Goal: Information Seeking & Learning: Learn about a topic

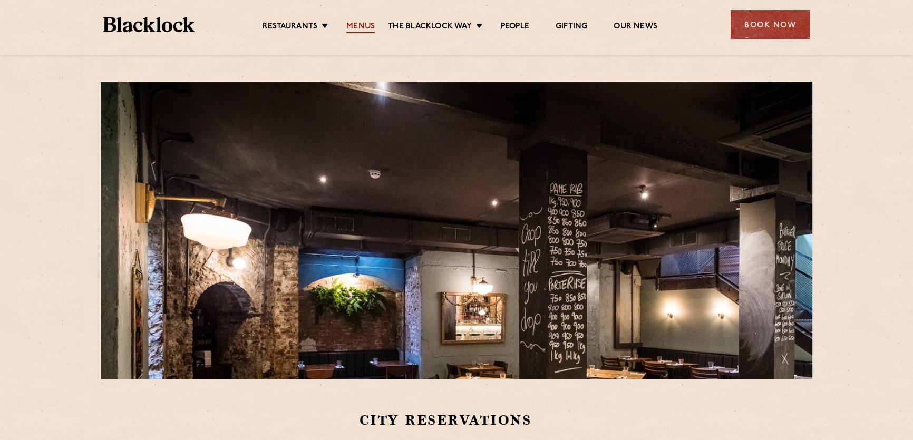
click at [360, 24] on link "Menus" at bounding box center [360, 28] width 28 height 12
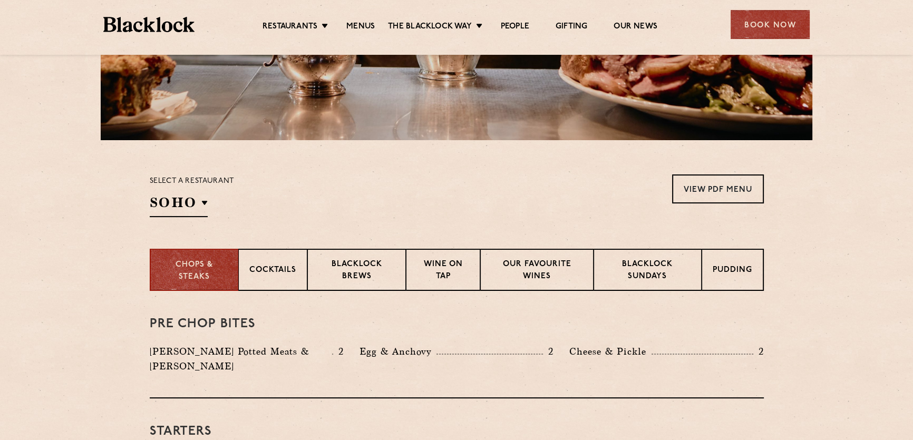
scroll to position [335, 0]
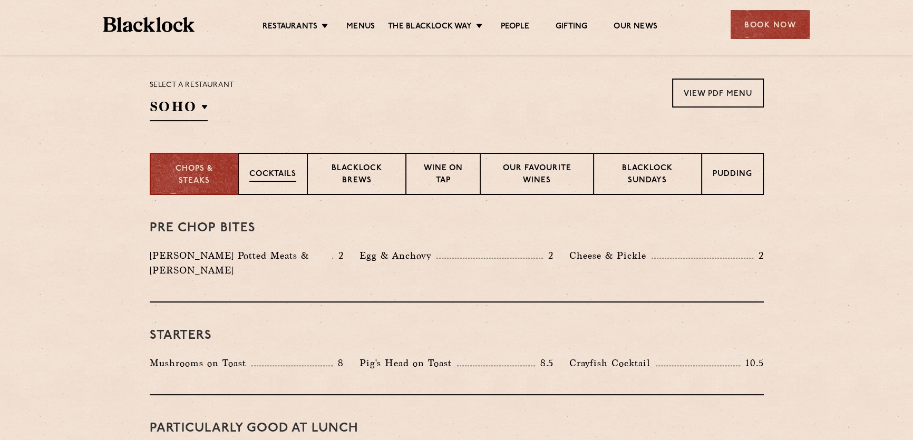
click at [267, 173] on p "Cocktails" at bounding box center [272, 175] width 47 height 13
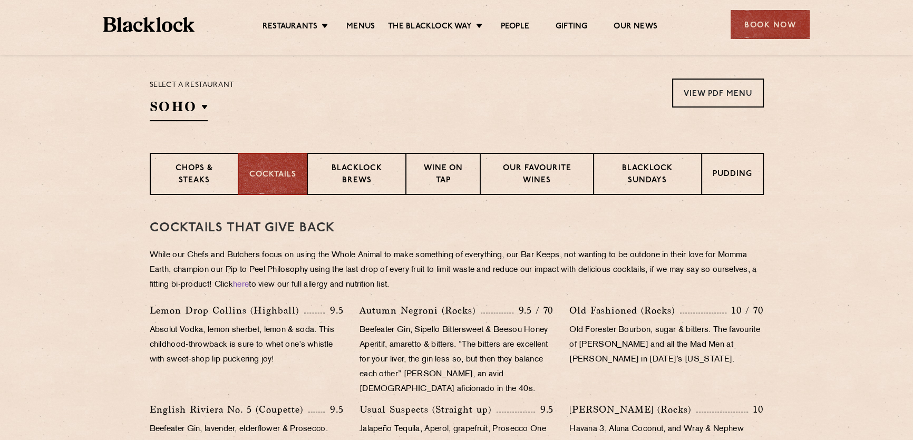
click at [186, 95] on div "Select a restaurant SOHO Soho Birmingham City Shoreditch Covent Garden Canary W…" at bounding box center [192, 100] width 85 height 43
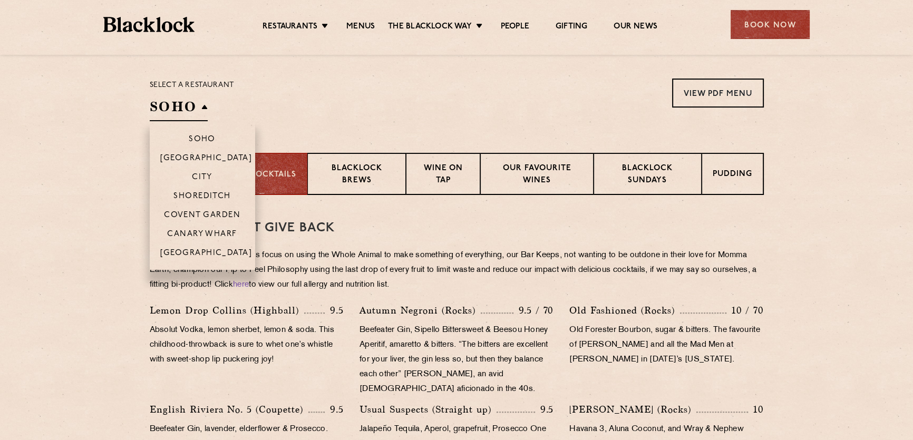
click at [195, 107] on h2 "SOHO" at bounding box center [179, 110] width 58 height 24
click at [210, 177] on p "City" at bounding box center [202, 178] width 21 height 11
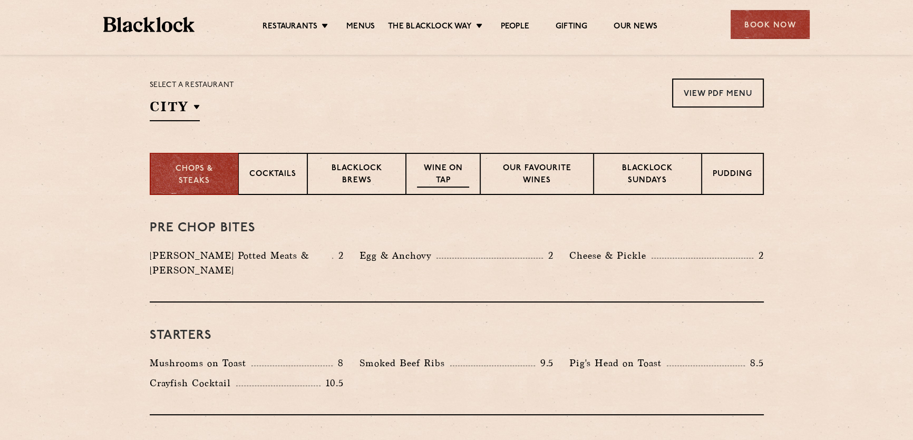
click at [420, 181] on p "Wine on Tap" at bounding box center [443, 175] width 52 height 25
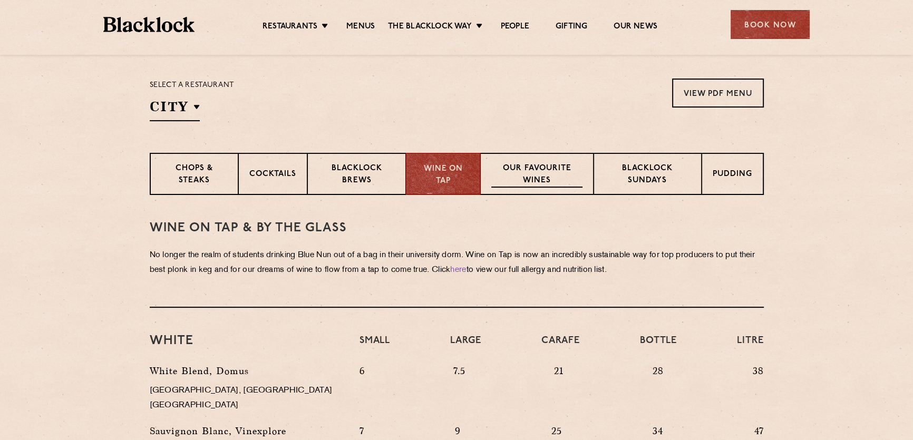
click at [543, 186] on p "Our favourite wines" at bounding box center [536, 175] width 91 height 25
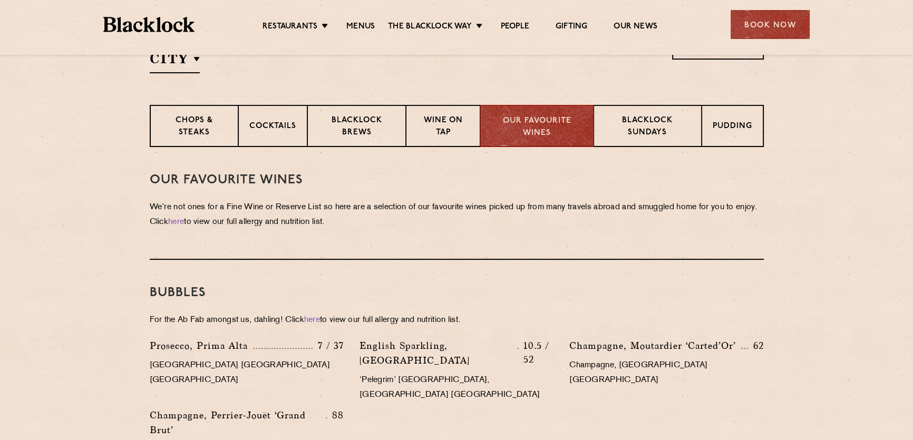
scroll to position [239, 0]
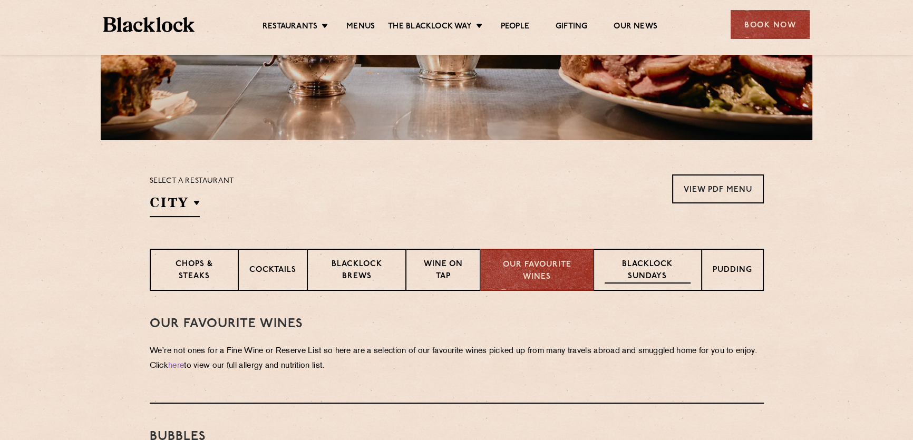
click at [615, 268] on p "Blacklock Sundays" at bounding box center [647, 271] width 85 height 25
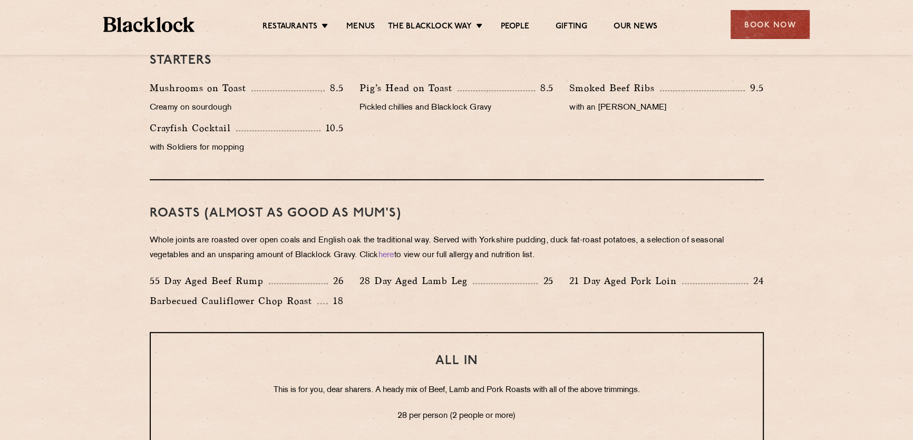
scroll to position [383, 0]
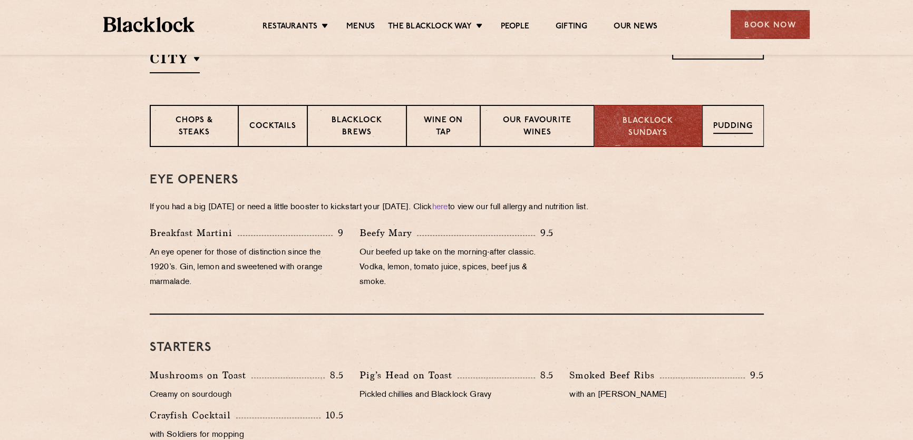
click at [732, 134] on div "Pudding" at bounding box center [733, 126] width 62 height 42
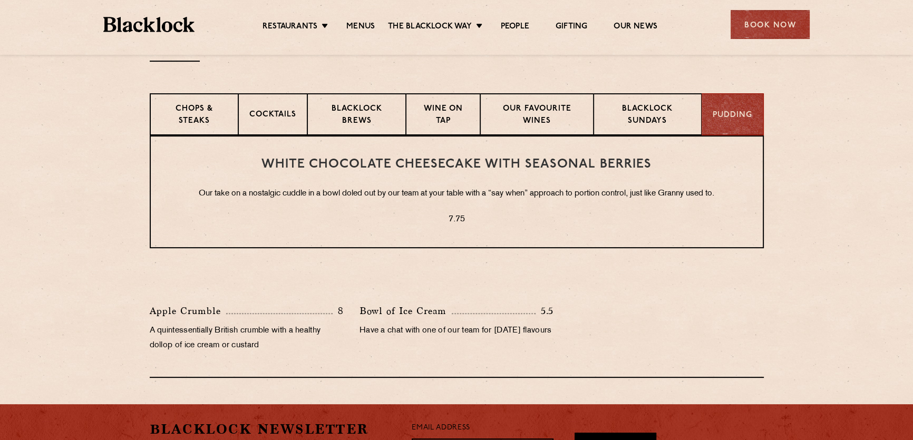
scroll to position [347, 0]
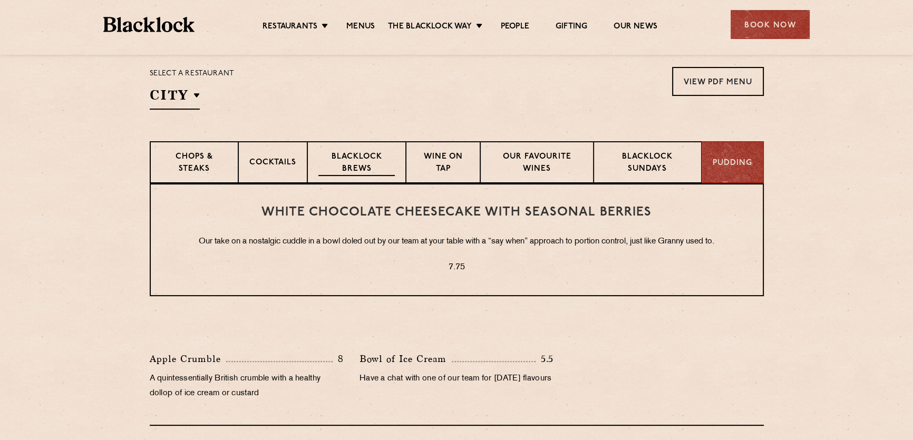
click at [370, 157] on p "Blacklock Brews" at bounding box center [356, 163] width 77 height 25
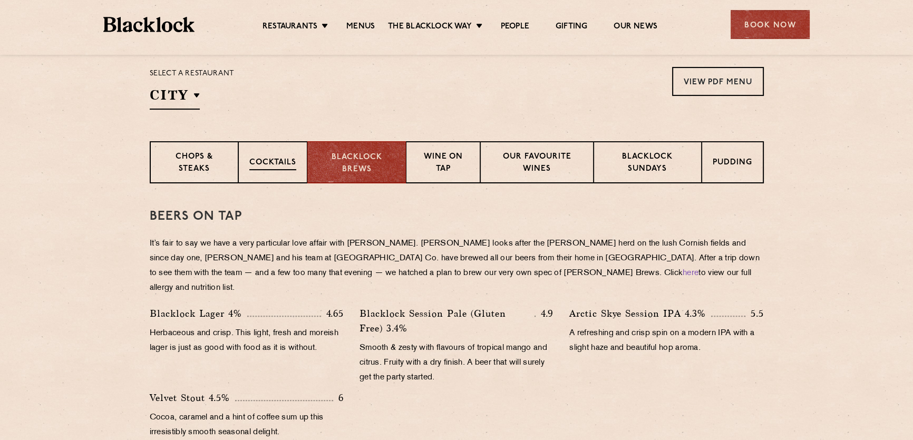
click at [247, 165] on div "Cocktails" at bounding box center [272, 162] width 69 height 42
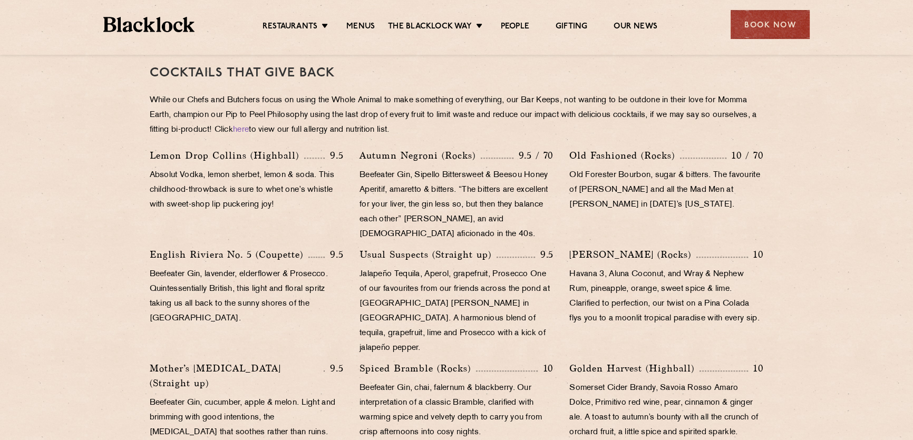
scroll to position [251, 0]
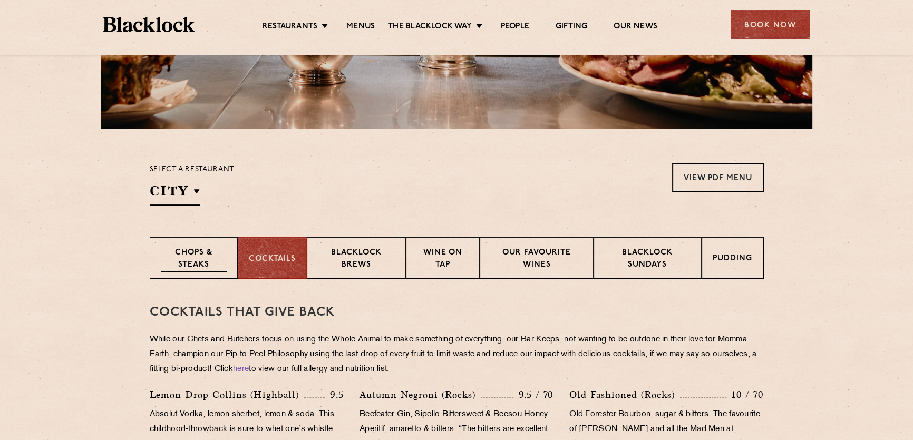
click at [195, 259] on p "Chops & Steaks" at bounding box center [194, 259] width 66 height 25
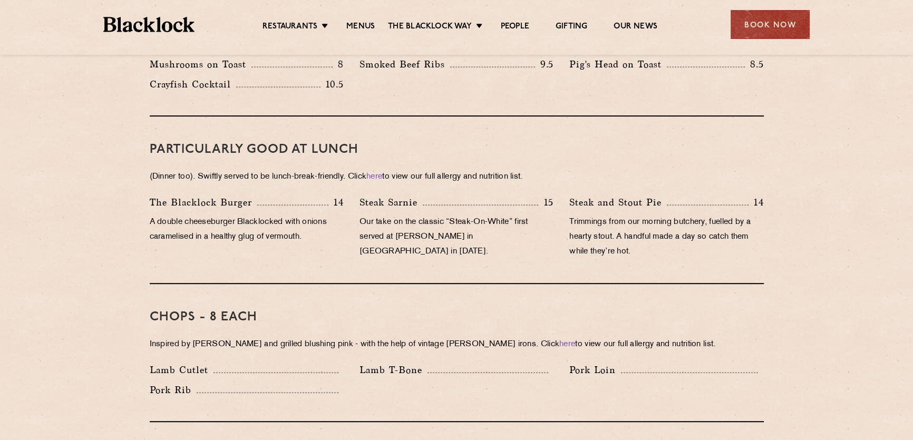
scroll to position [682, 0]
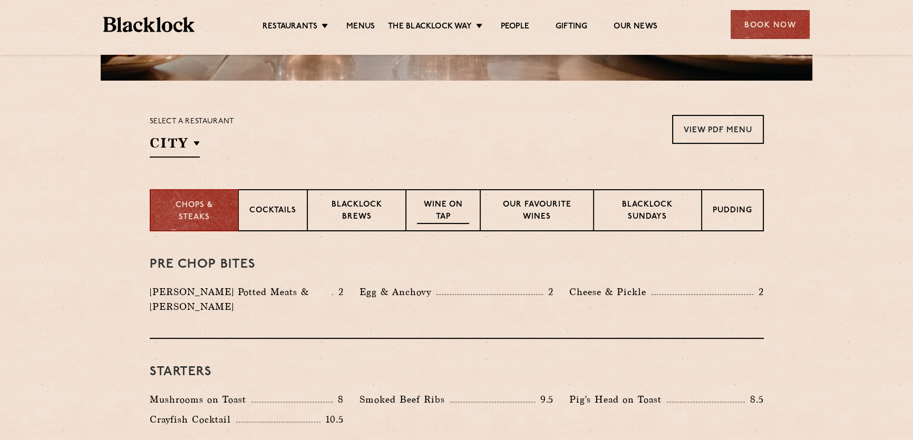
scroll to position [251, 0]
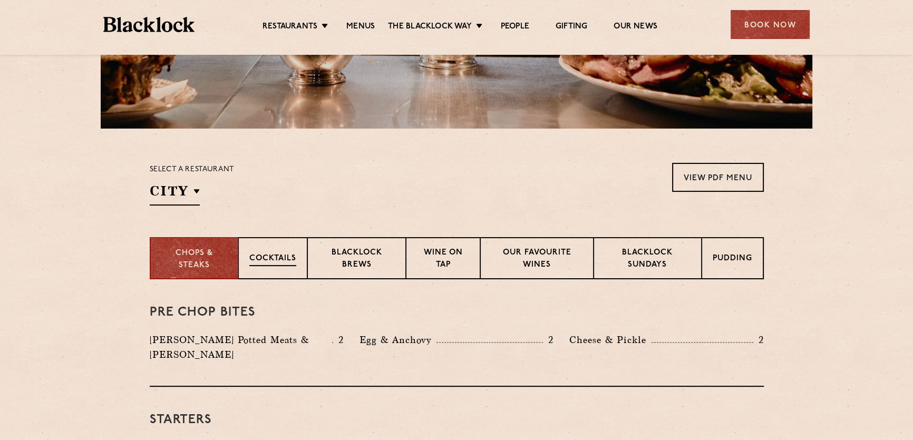
click at [283, 256] on p "Cocktails" at bounding box center [272, 259] width 47 height 13
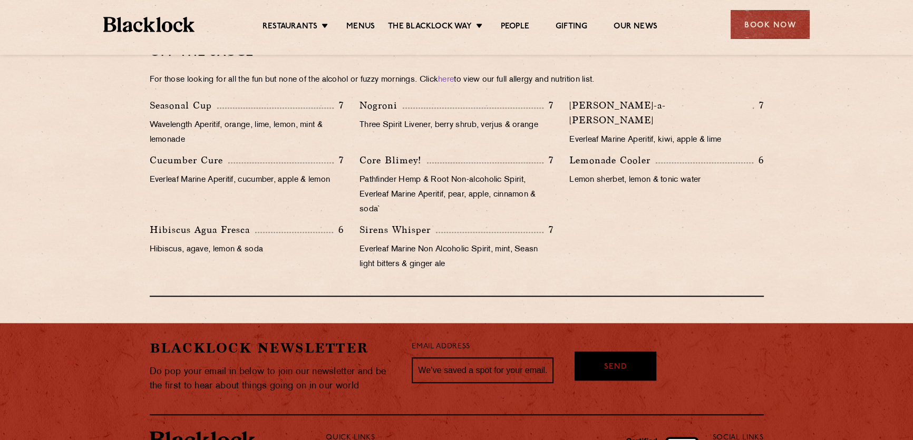
scroll to position [983, 0]
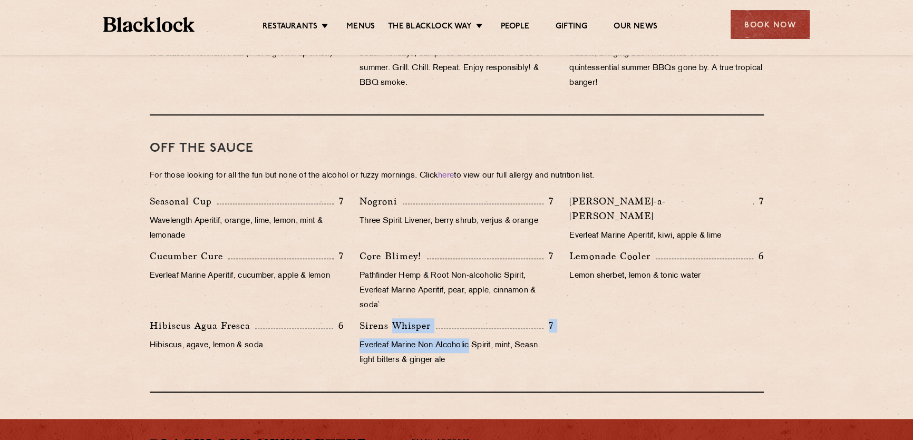
drag, startPoint x: 472, startPoint y: 335, endPoint x: 394, endPoint y: 311, distance: 81.5
click at [394, 318] on div "Sirens Whisper 7 Everleaf Marine Non Alcoholic Spirit, mint, Seasn light bitter…" at bounding box center [457, 345] width 210 height 55
click at [525, 348] on p "Everleaf Marine Non Alcoholic Spirit, mint, Seasn light bitters & ginger ale" at bounding box center [456, 353] width 194 height 30
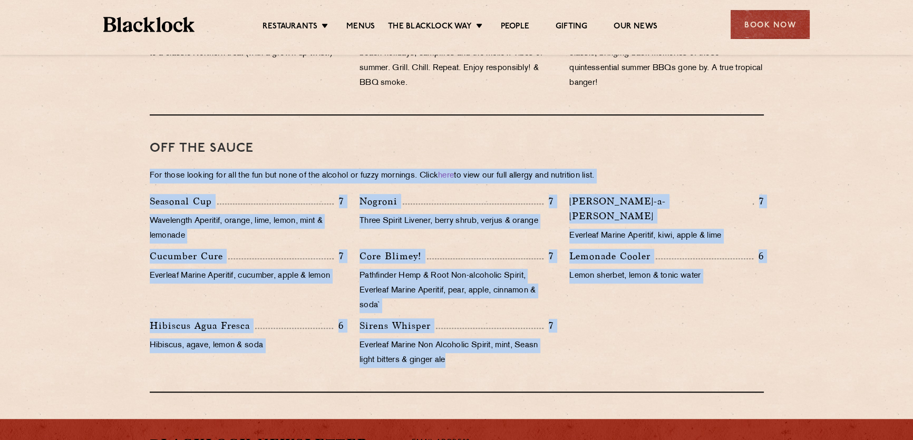
drag, startPoint x: 513, startPoint y: 363, endPoint x: 147, endPoint y: 161, distance: 418.2
click at [453, 250] on div "Core Blimey! 7 Pathfinder Hemp & Root Non-alcoholic Spirit, Everleaf Marine Ape…" at bounding box center [457, 284] width 210 height 70
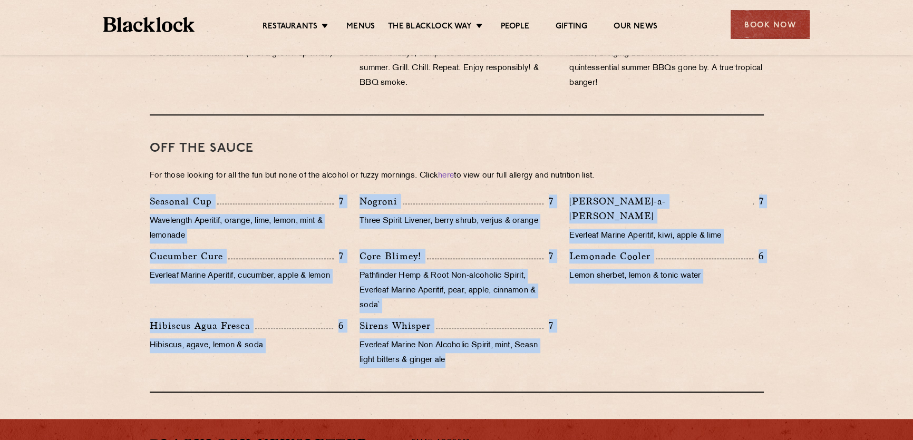
drag, startPoint x: 464, startPoint y: 349, endPoint x: 141, endPoint y: 170, distance: 369.4
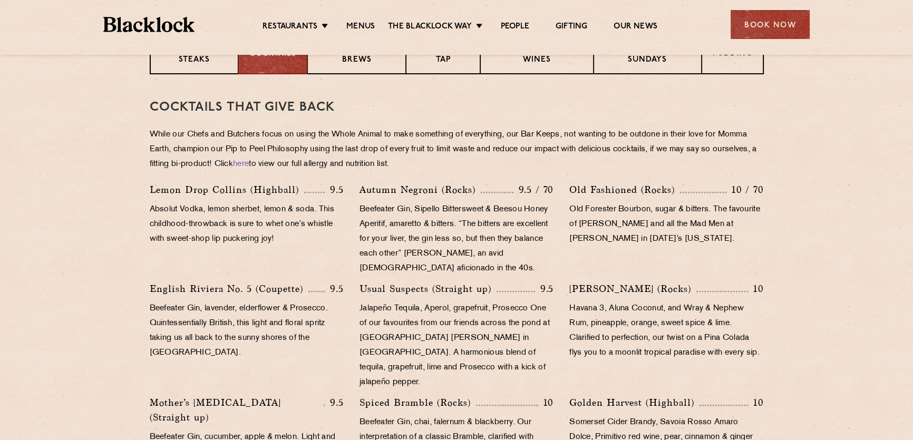
scroll to position [408, 0]
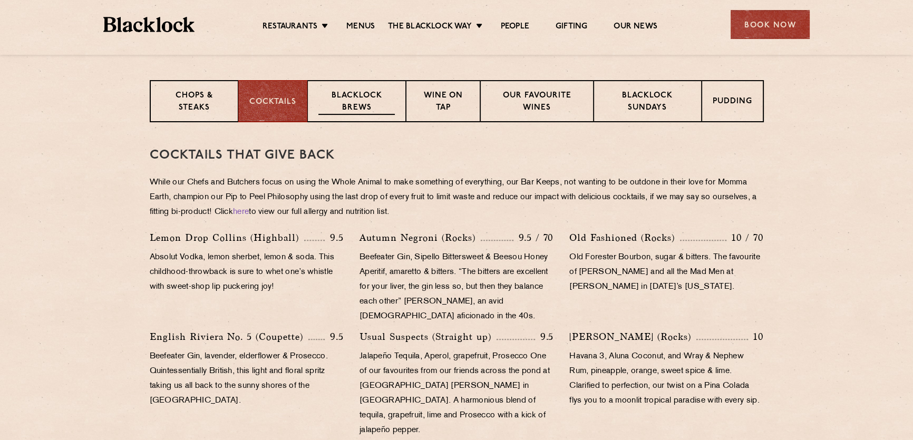
click at [378, 91] on p "Blacklock Brews" at bounding box center [356, 102] width 77 height 25
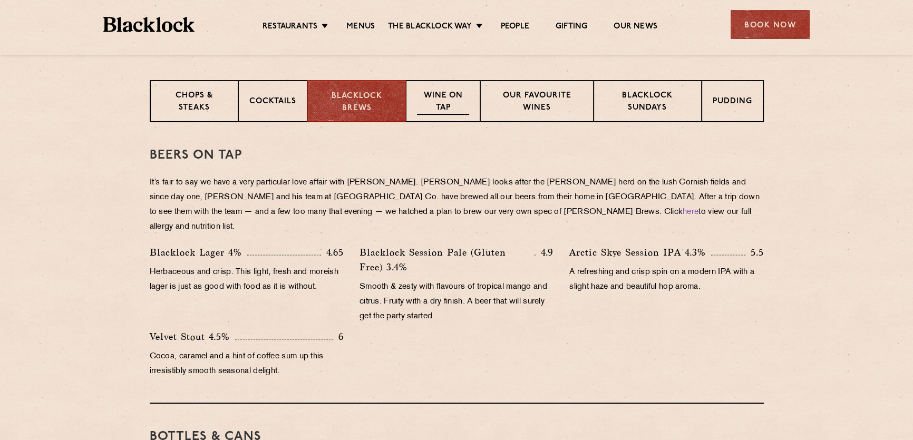
click at [463, 95] on p "Wine on Tap" at bounding box center [443, 102] width 52 height 25
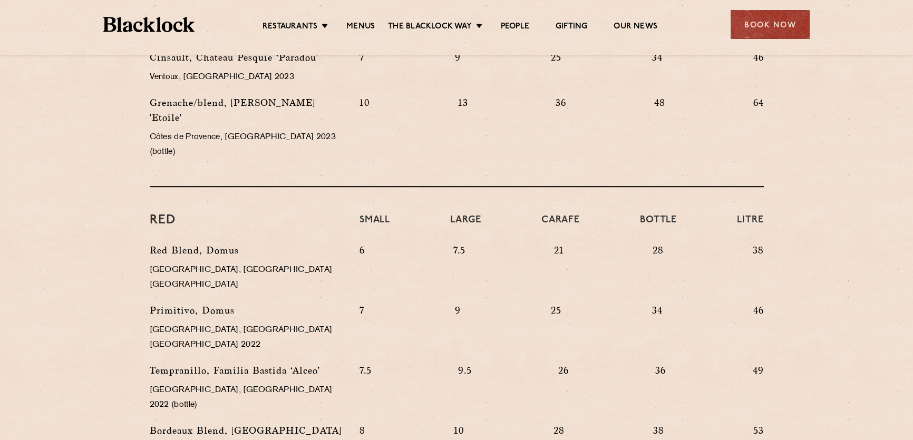
scroll to position [983, 0]
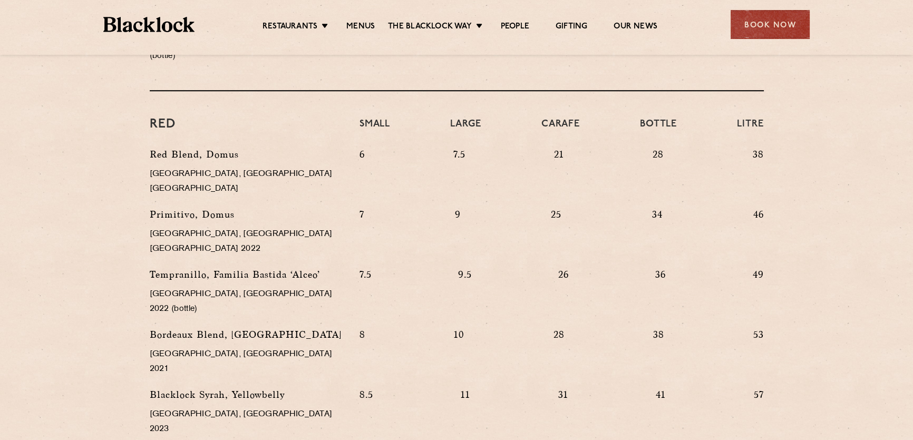
drag, startPoint x: 453, startPoint y: 234, endPoint x: 453, endPoint y: 226, distance: 7.9
click at [453, 267] on div "7.5 9.5 26 36 49" at bounding box center [562, 297] width 420 height 60
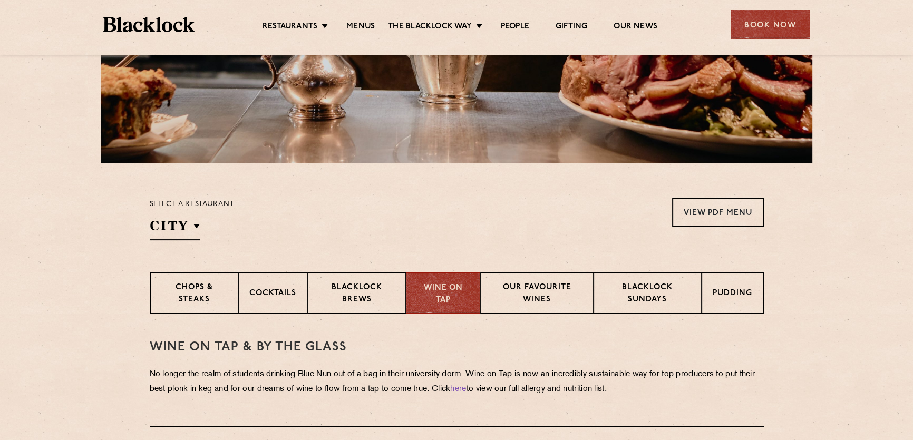
scroll to position [360, 0]
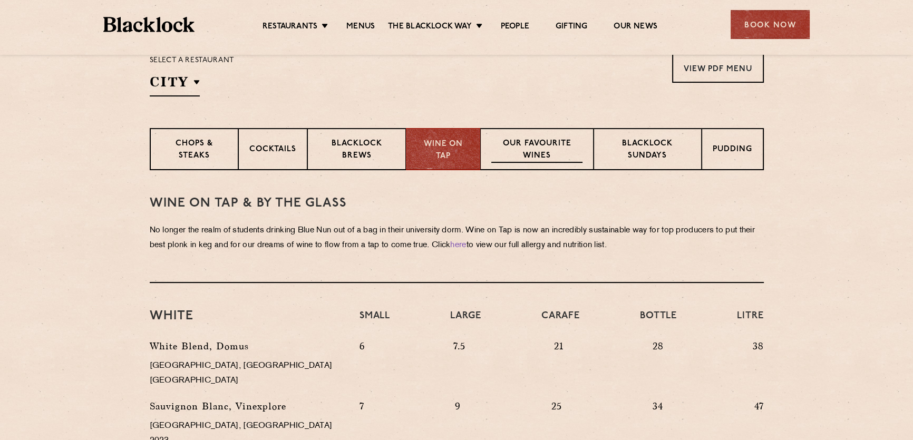
click at [562, 131] on div "Our favourite wines" at bounding box center [536, 149] width 113 height 42
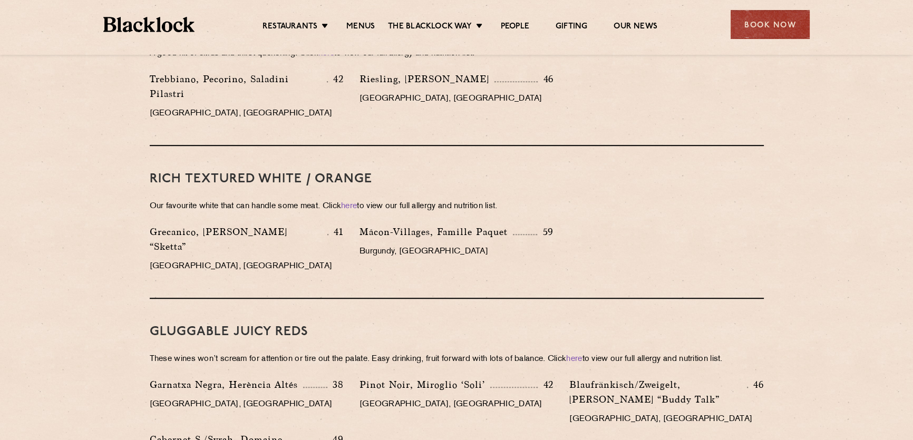
scroll to position [1079, 0]
